Goal: Check status: Check status

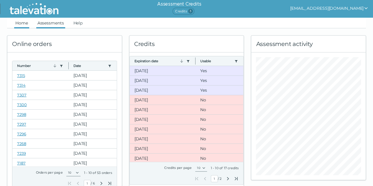
click at [56, 24] on link "Assessments" at bounding box center [50, 23] width 29 height 11
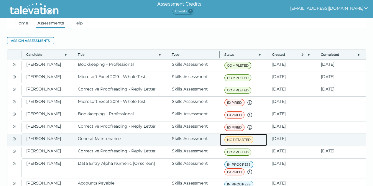
click at [246, 140] on span "NOT STARTED" at bounding box center [239, 139] width 29 height 7
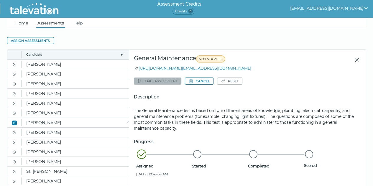
click at [357, 60] on icon "Close" at bounding box center [357, 59] width 7 height 7
